Goal: Task Accomplishment & Management: Manage account settings

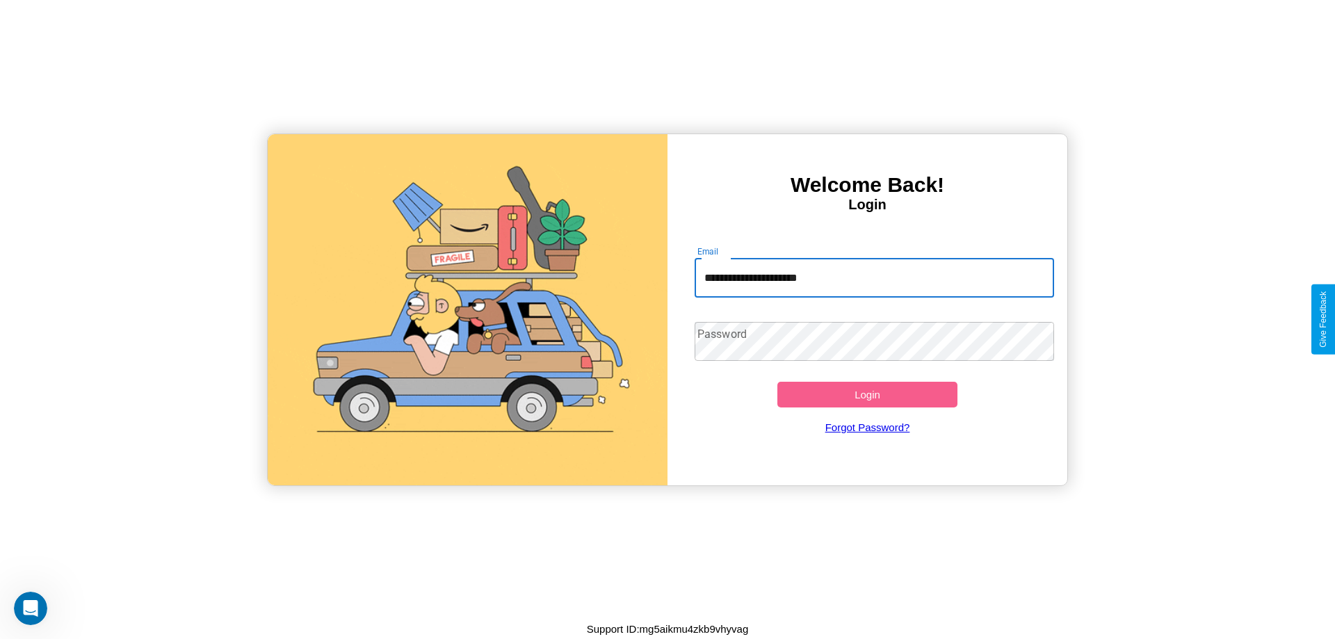
type input "**********"
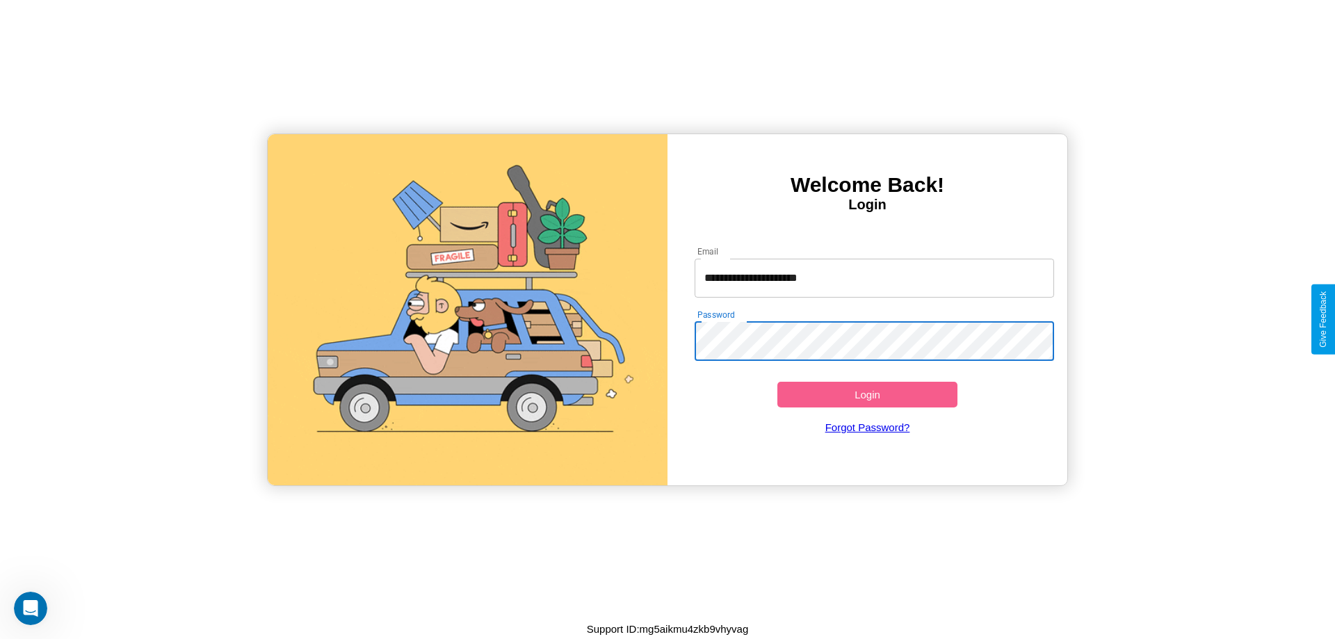
click at [867, 394] on button "Login" at bounding box center [867, 395] width 180 height 26
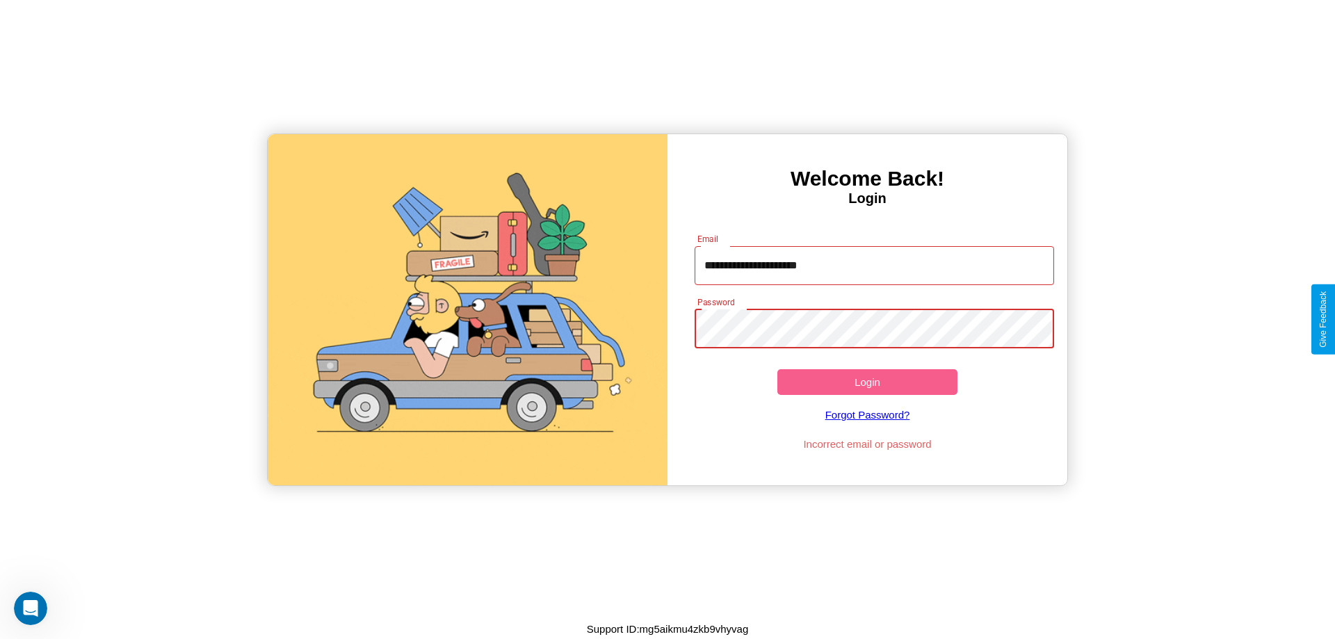
click at [867, 382] on button "Login" at bounding box center [867, 382] width 180 height 26
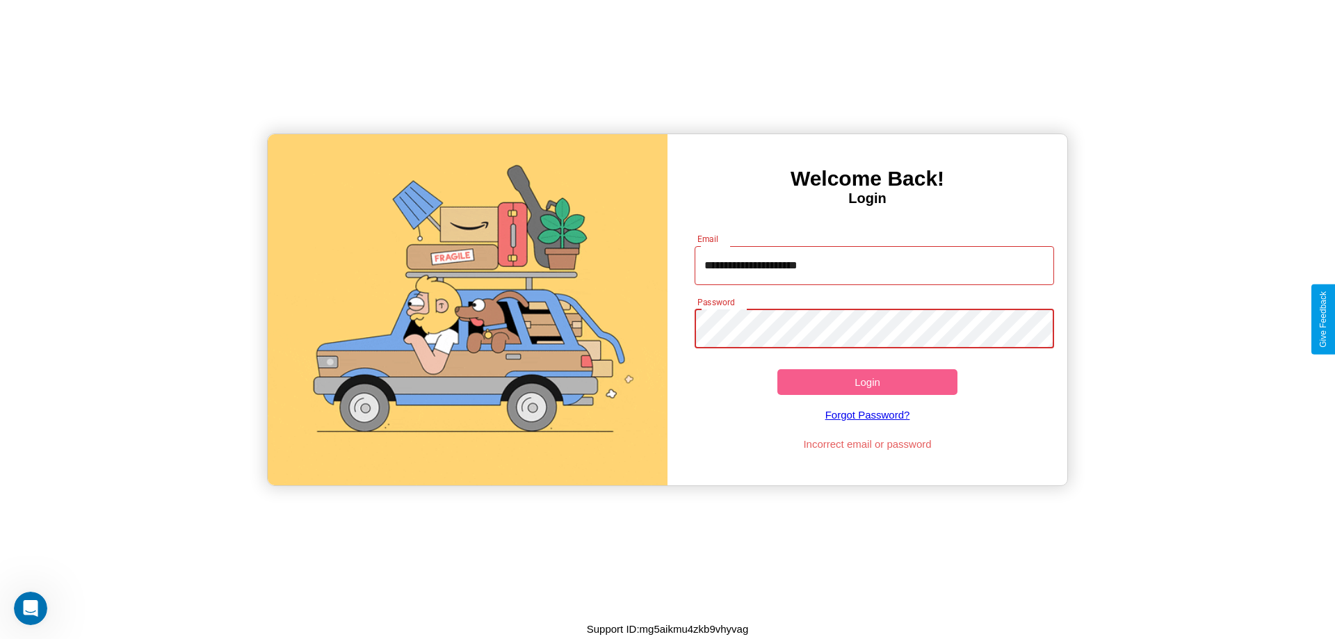
click at [867, 382] on button "Login" at bounding box center [867, 382] width 180 height 26
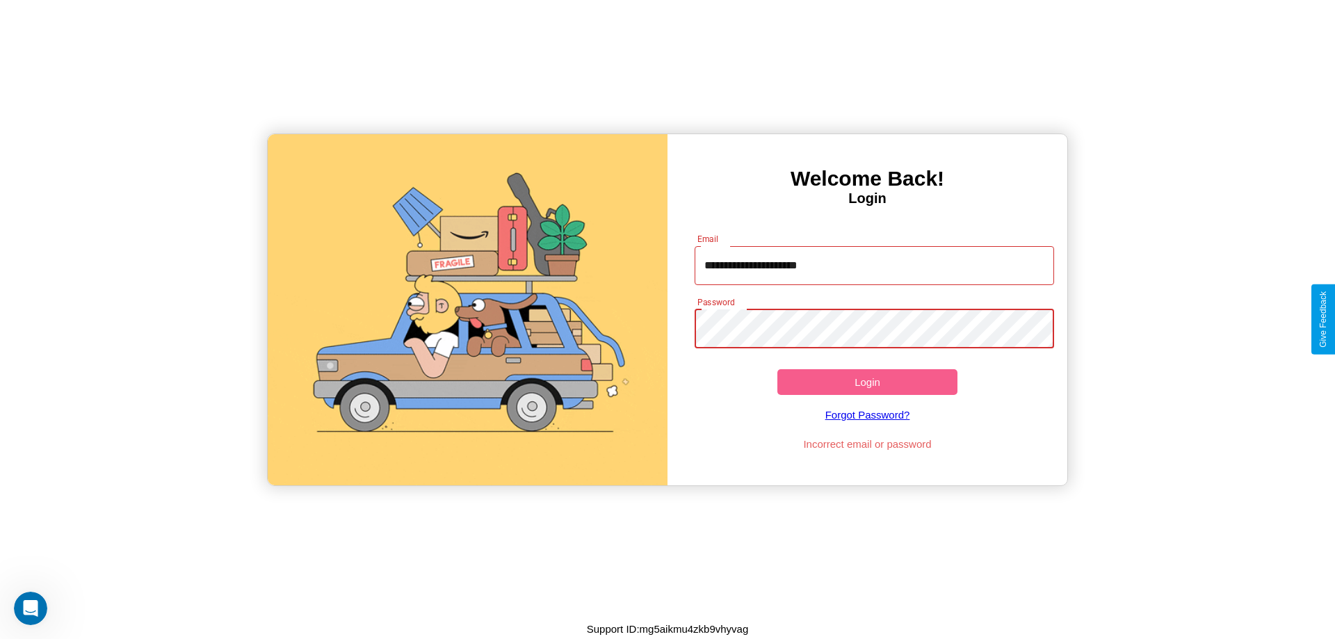
click at [867, 382] on button "Login" at bounding box center [867, 382] width 180 height 26
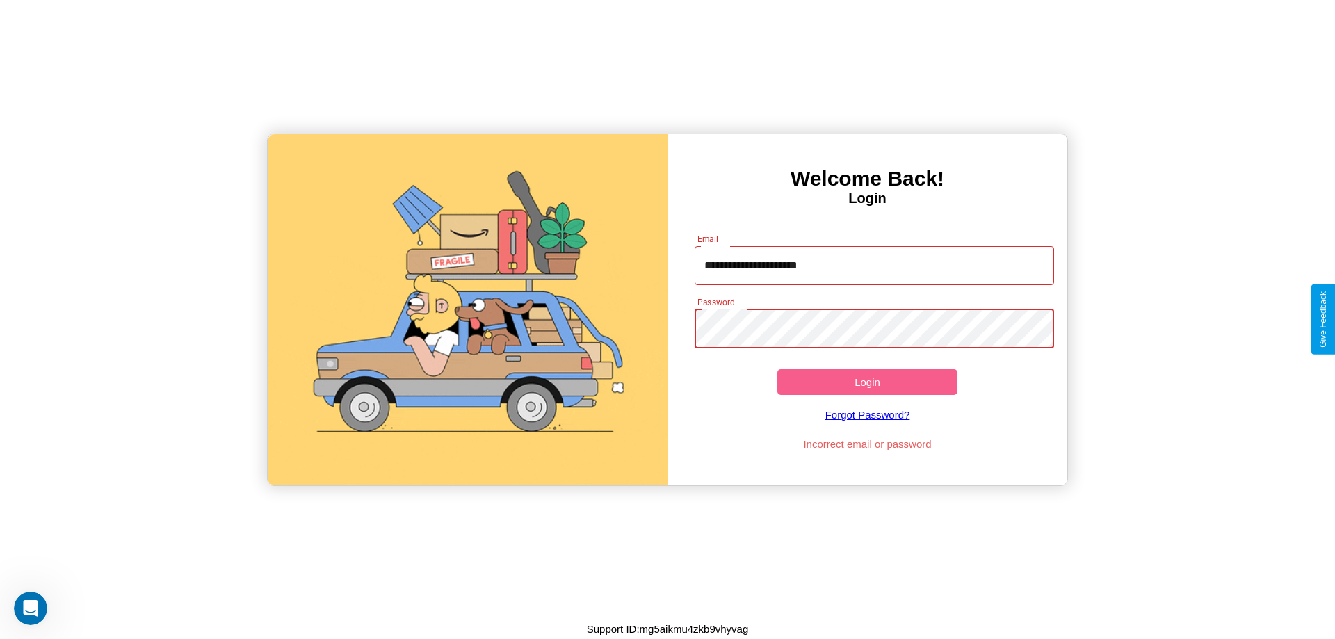
click at [867, 382] on button "Login" at bounding box center [867, 382] width 180 height 26
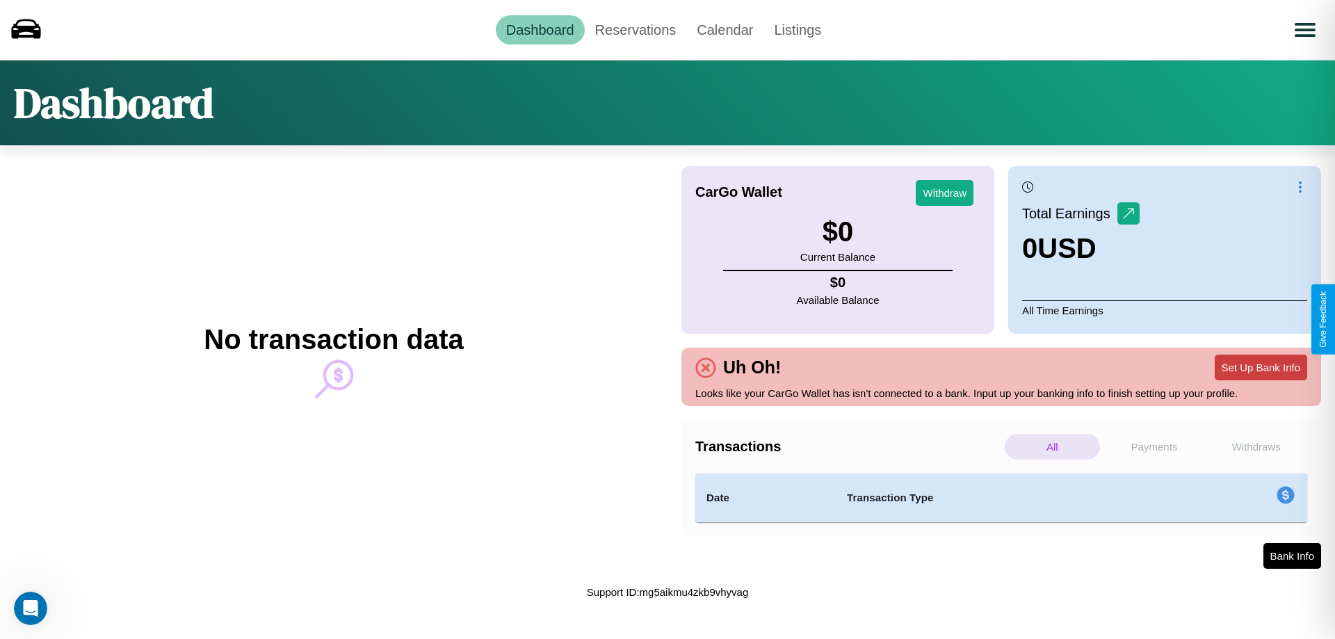
click at [1260, 367] on button "Set Up Bank Info" at bounding box center [1260, 368] width 92 height 26
